Goal: Check status: Check status

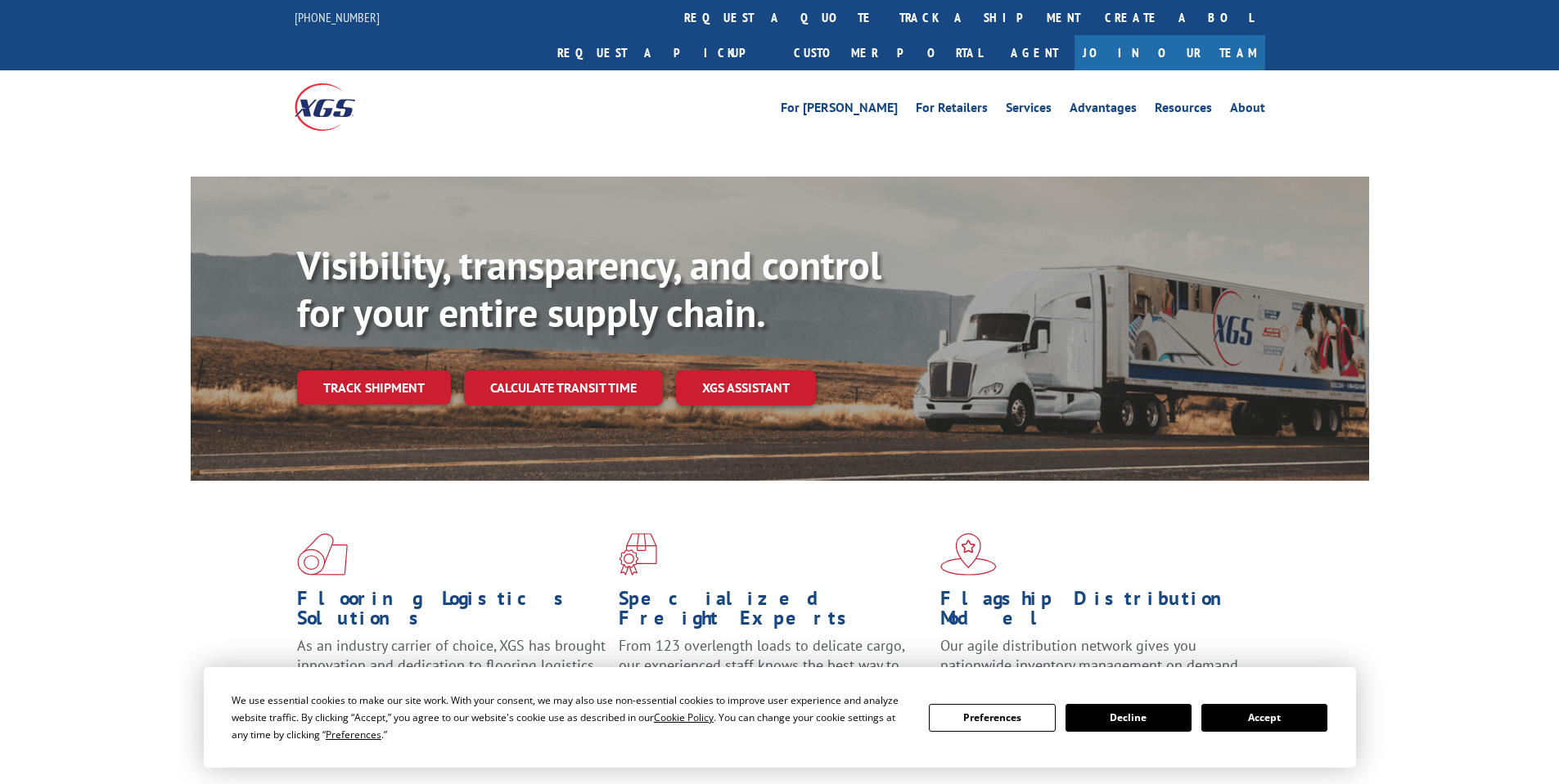
click at [371, 351] on div "Visibility, transparency, and control for your entire supply chain. Track shipm…" at bounding box center [833, 356] width 1072 height 228
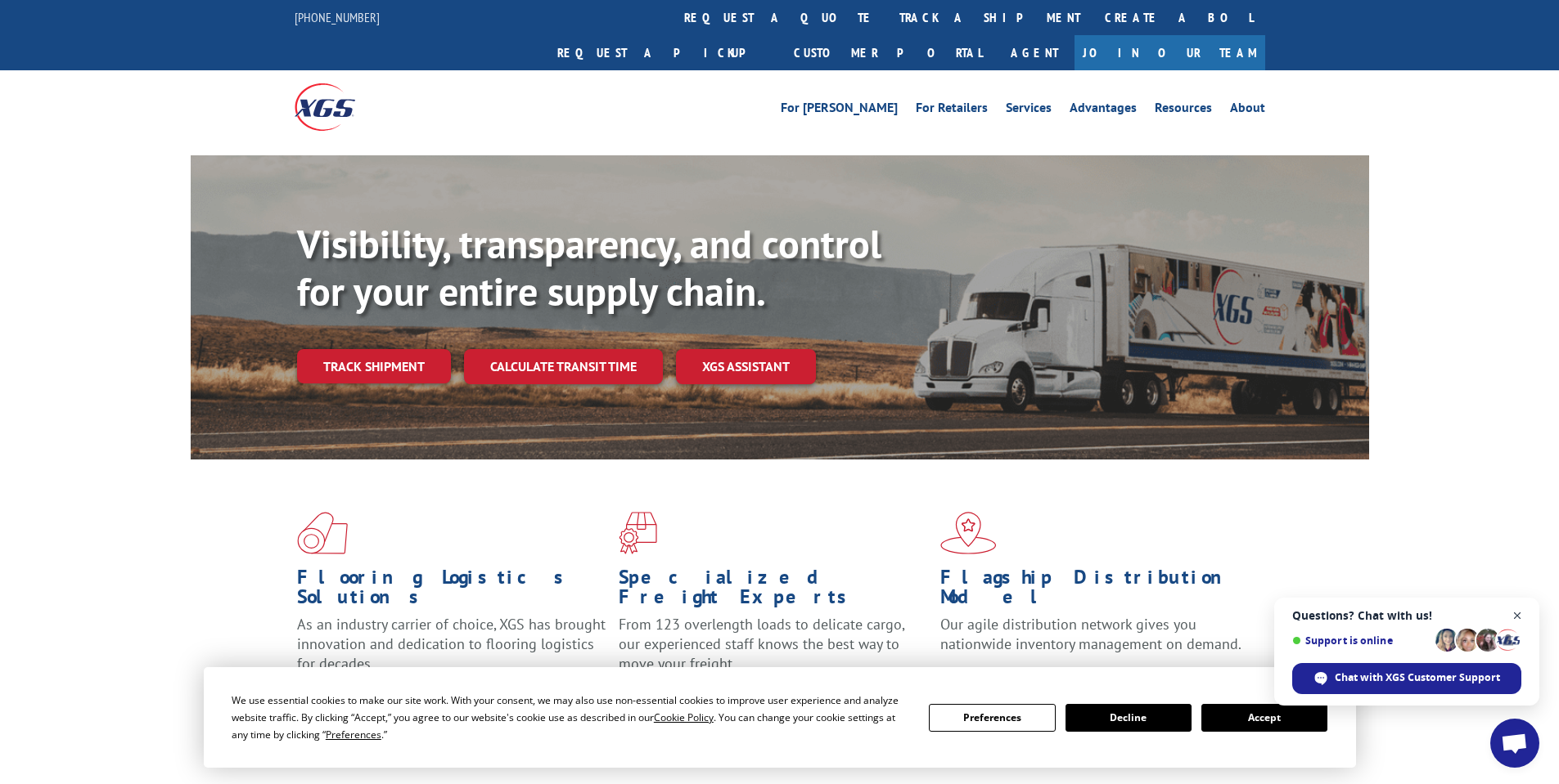
click at [1516, 613] on span "Open chat" at bounding box center [1517, 616] width 21 height 21
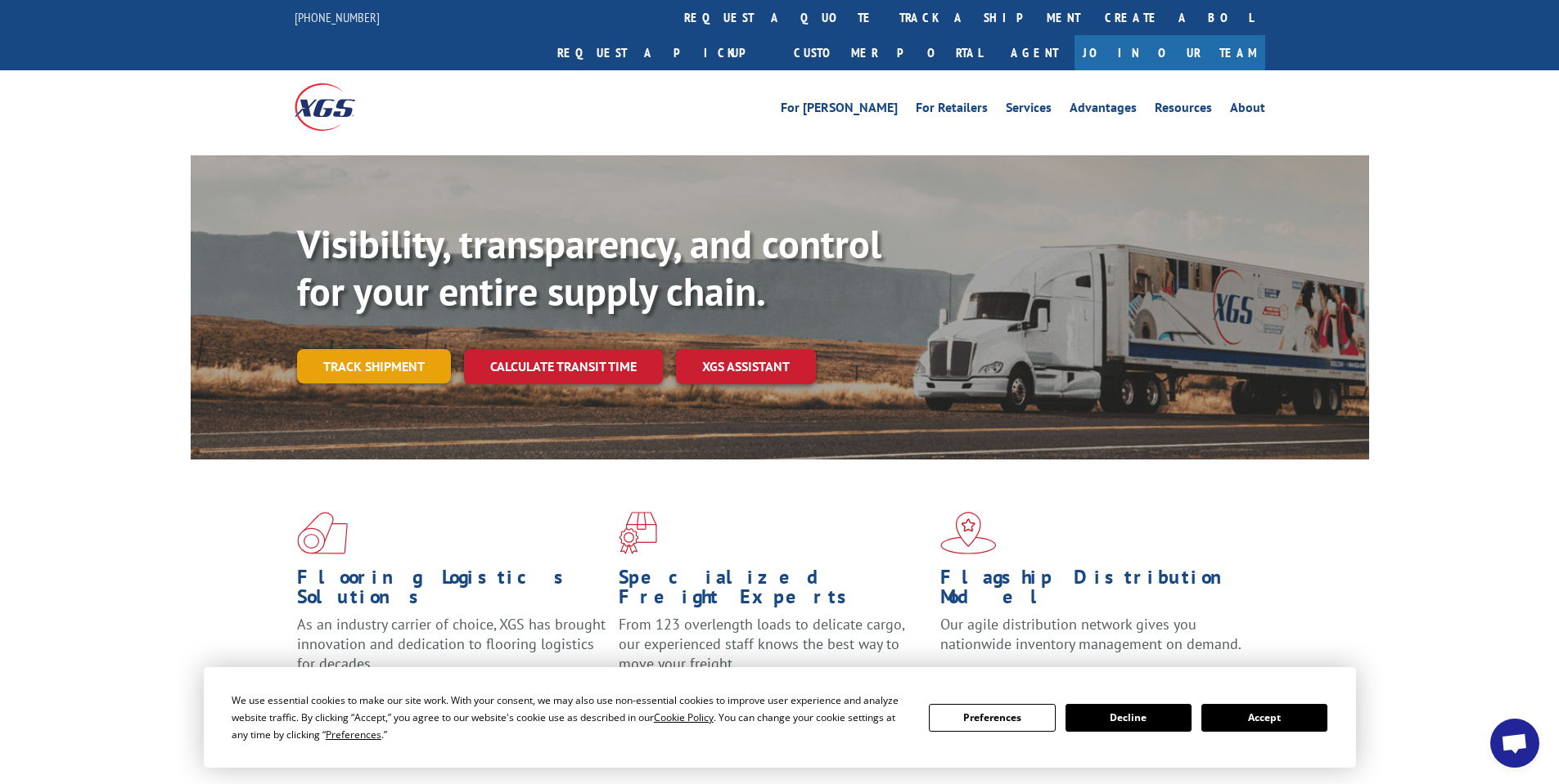
click at [328, 350] on link "Track shipment" at bounding box center [374, 367] width 153 height 34
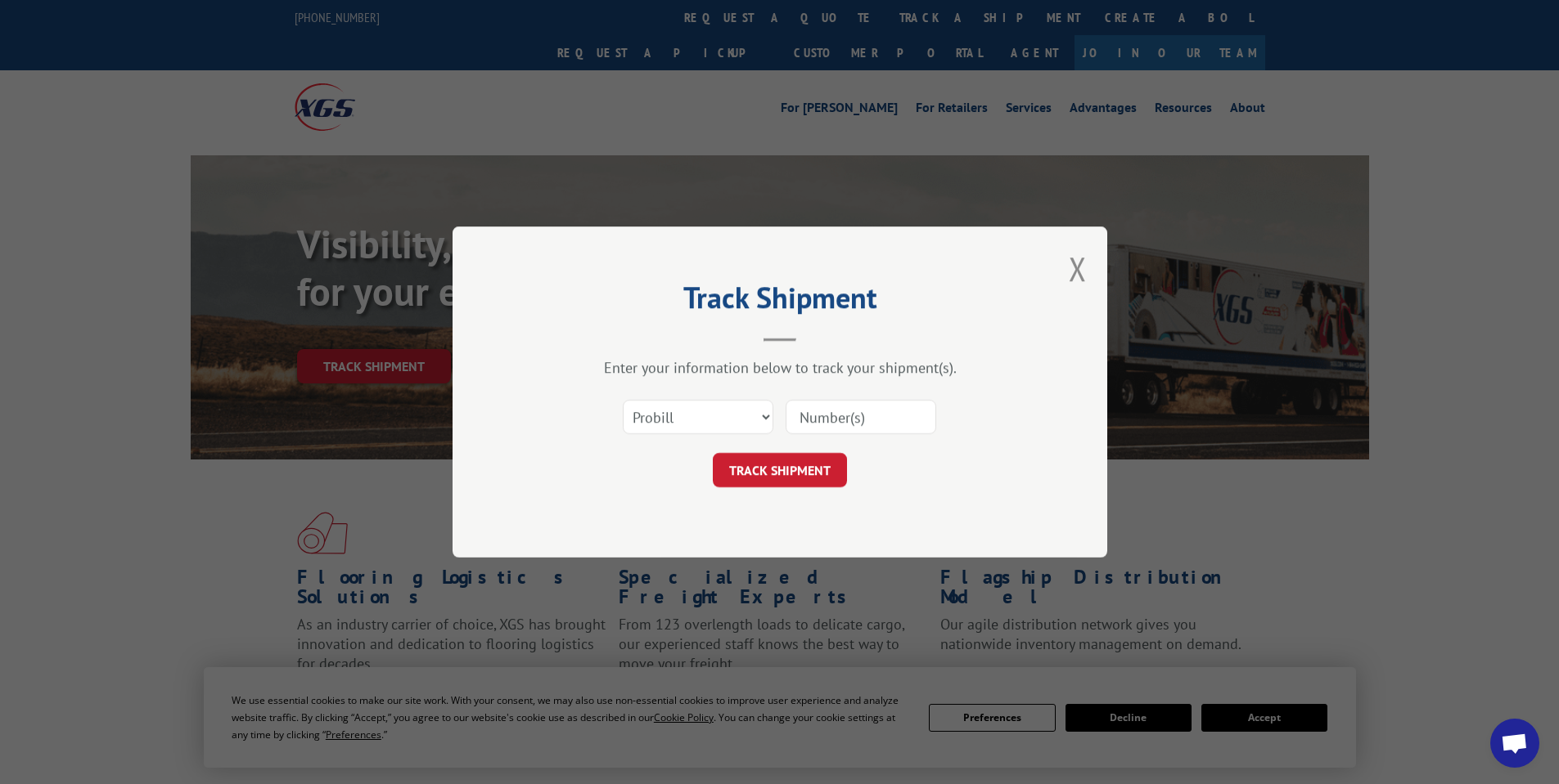
click at [806, 421] on input at bounding box center [860, 417] width 151 height 34
paste input "17601476"
type input "17601476"
click at [797, 468] on button "TRACK SHIPMENT" at bounding box center [779, 470] width 135 height 34
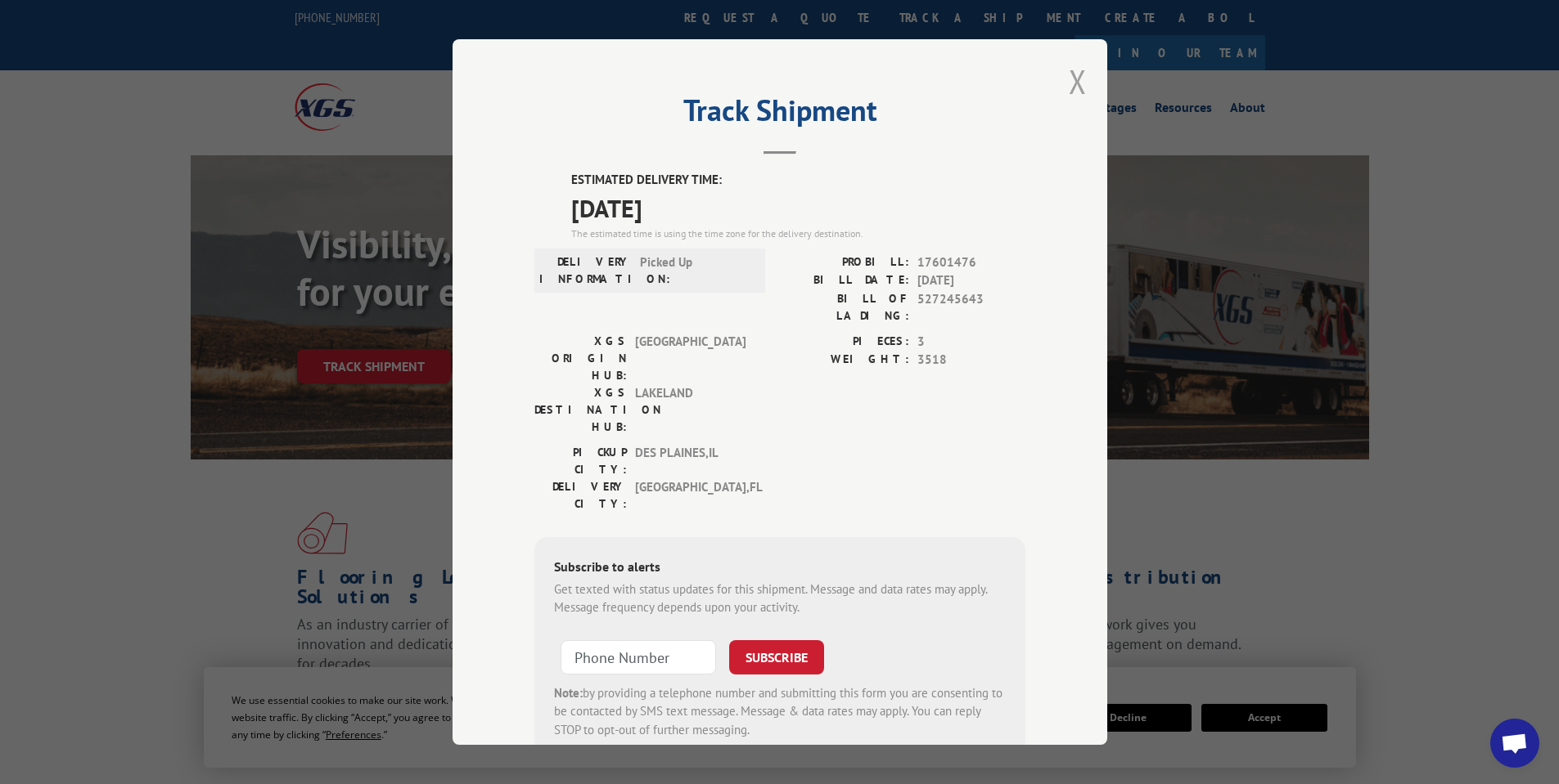
click at [1074, 78] on button "Close modal" at bounding box center [1077, 81] width 18 height 44
